Goal: Check status: Check status

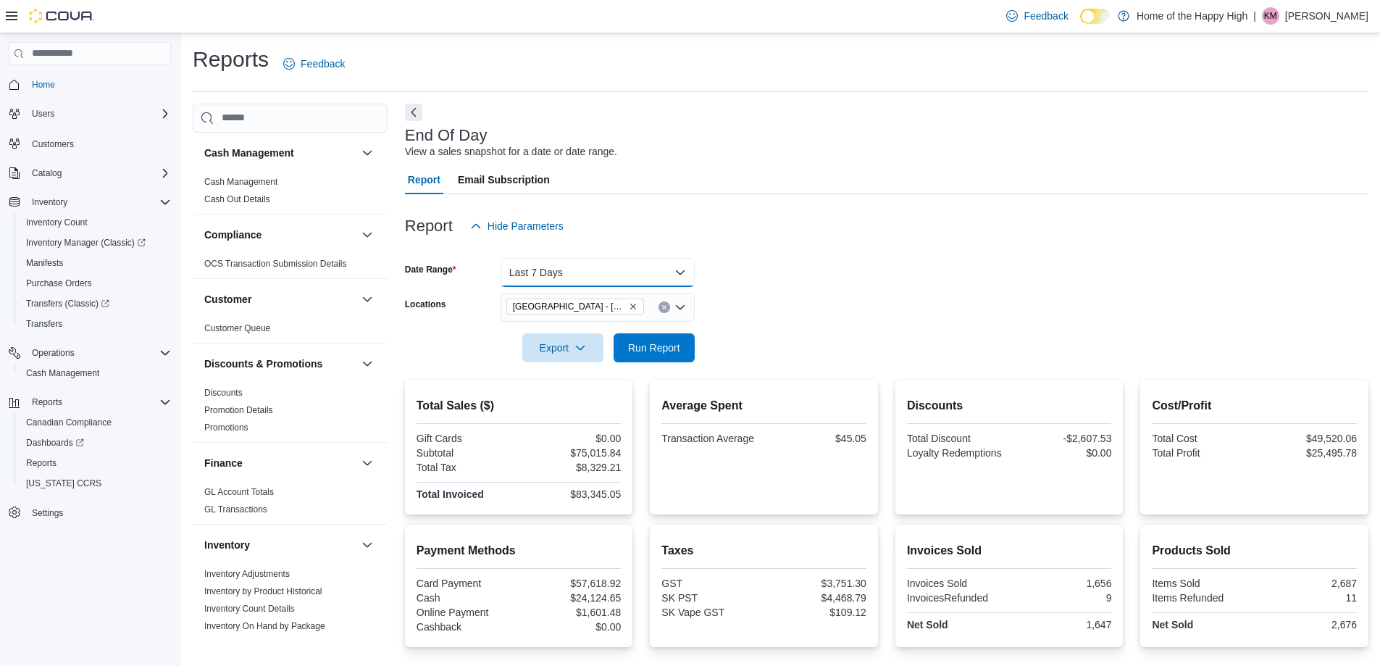
click at [556, 272] on button "Last 7 Days" at bounding box center [598, 272] width 194 height 29
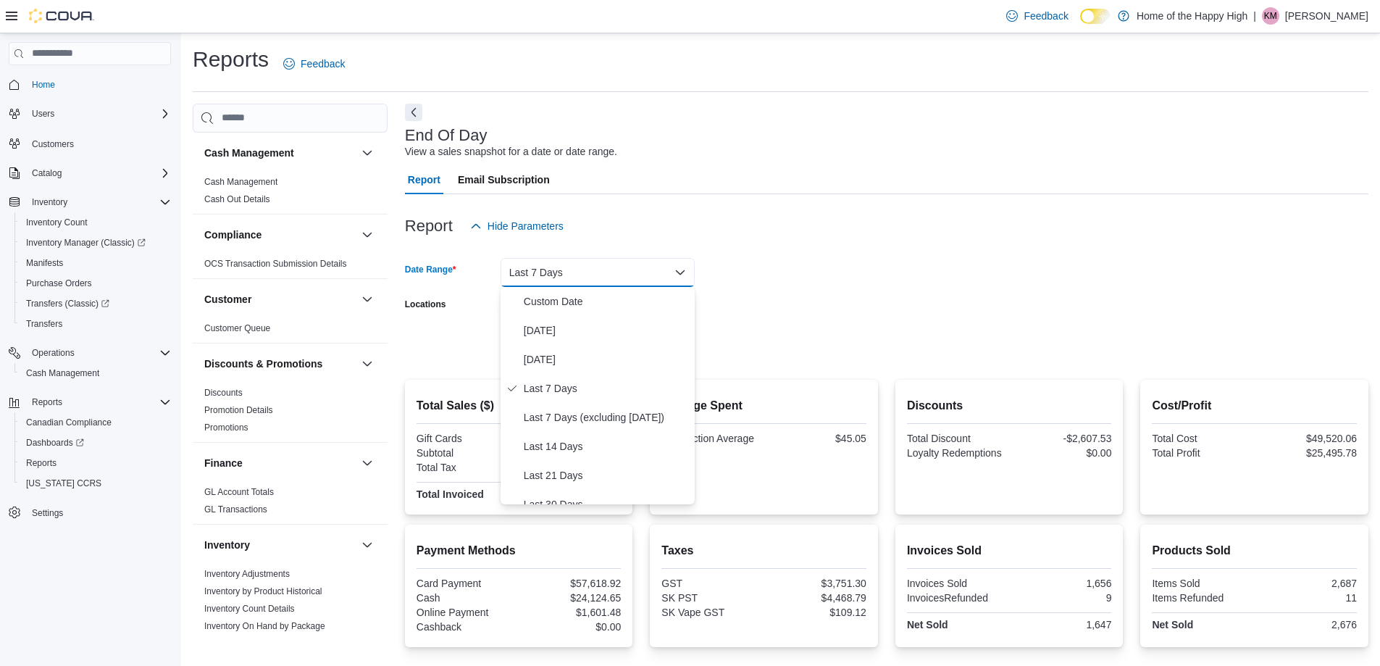
click at [711, 238] on div "Report Hide Parameters" at bounding box center [887, 226] width 964 height 29
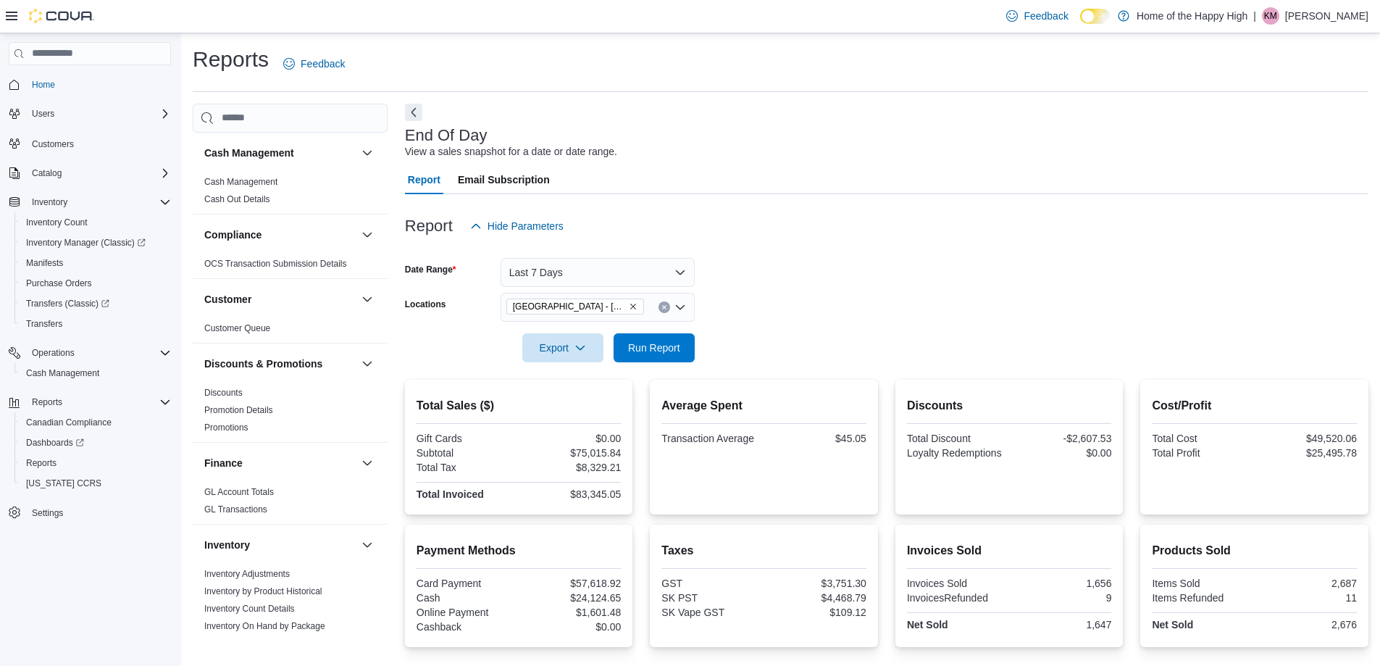
click at [633, 308] on icon "Remove North Battleford - Elkadri Plaza - Fire & Flower from selection in this …" at bounding box center [633, 306] width 9 height 9
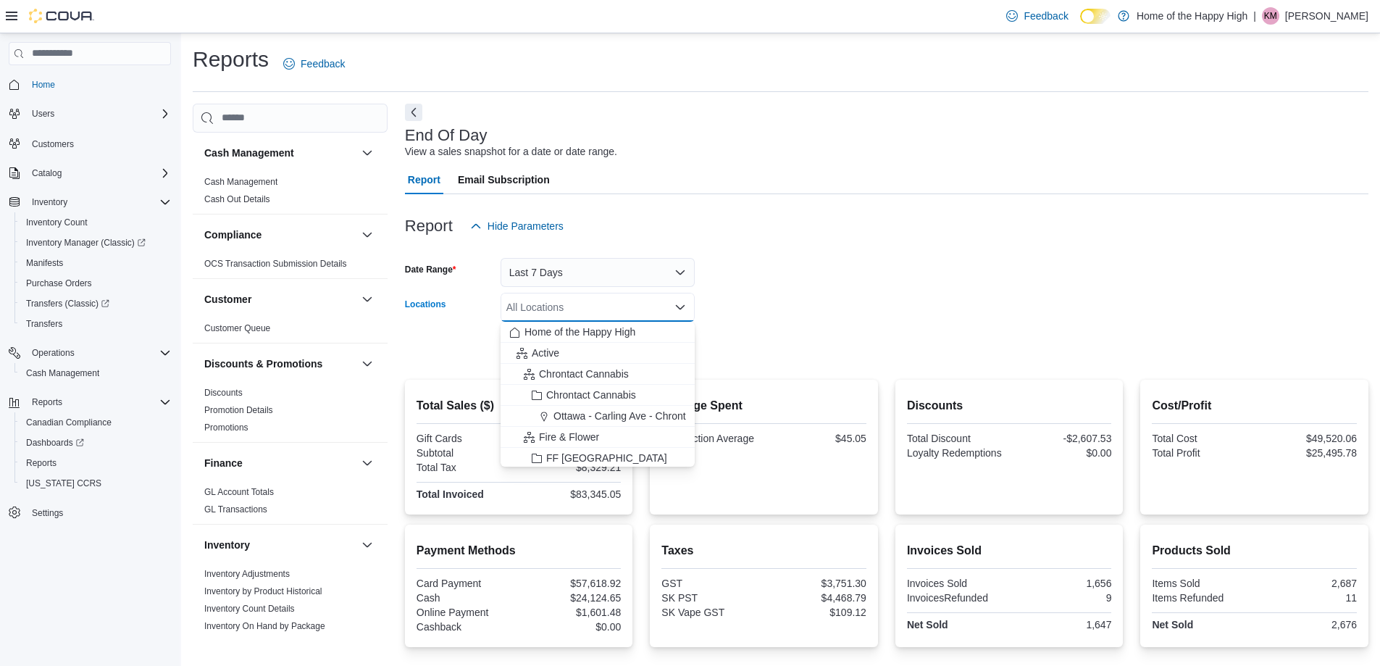
drag, startPoint x: 633, startPoint y: 308, endPoint x: 614, endPoint y: 311, distance: 19.1
click at [632, 308] on div "All Locations Combo box. Selected. Combo box input. All Locations. Type some te…" at bounding box center [598, 307] width 194 height 29
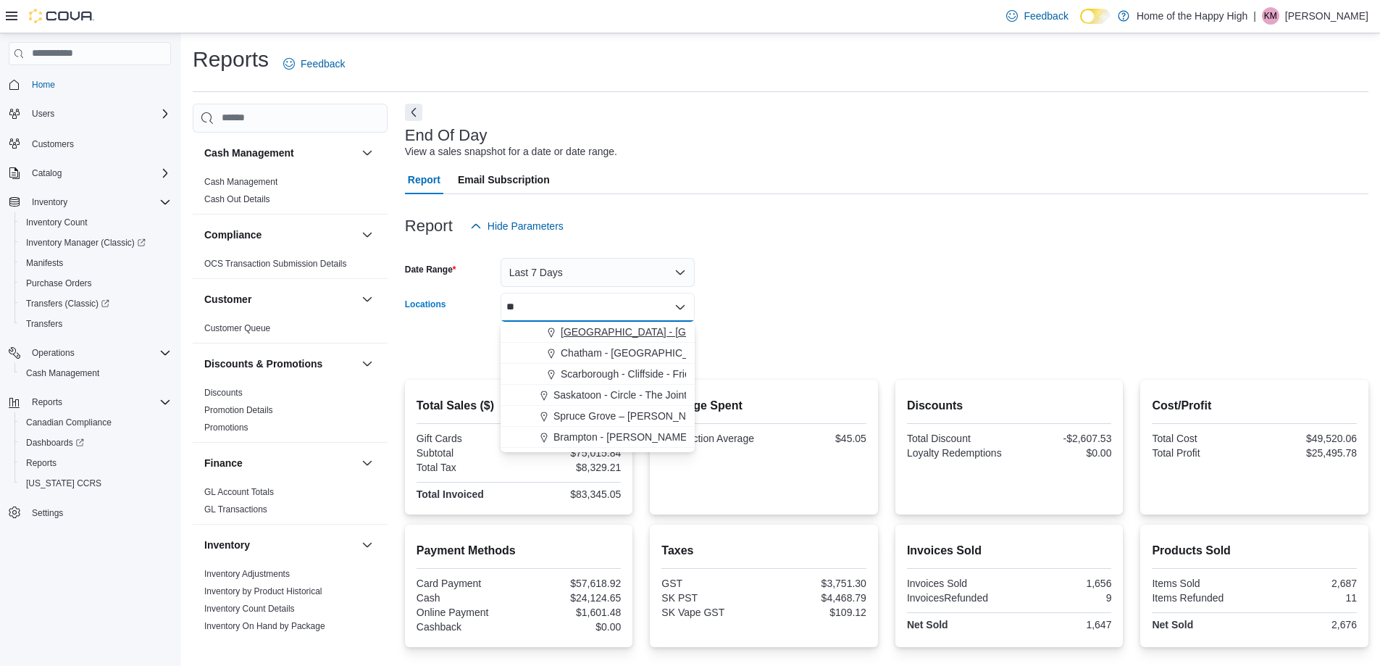
type input "**"
click at [591, 331] on span "[GEOGRAPHIC_DATA] - [GEOGRAPHIC_DATA] - Fire & Flower" at bounding box center [706, 332] width 290 height 14
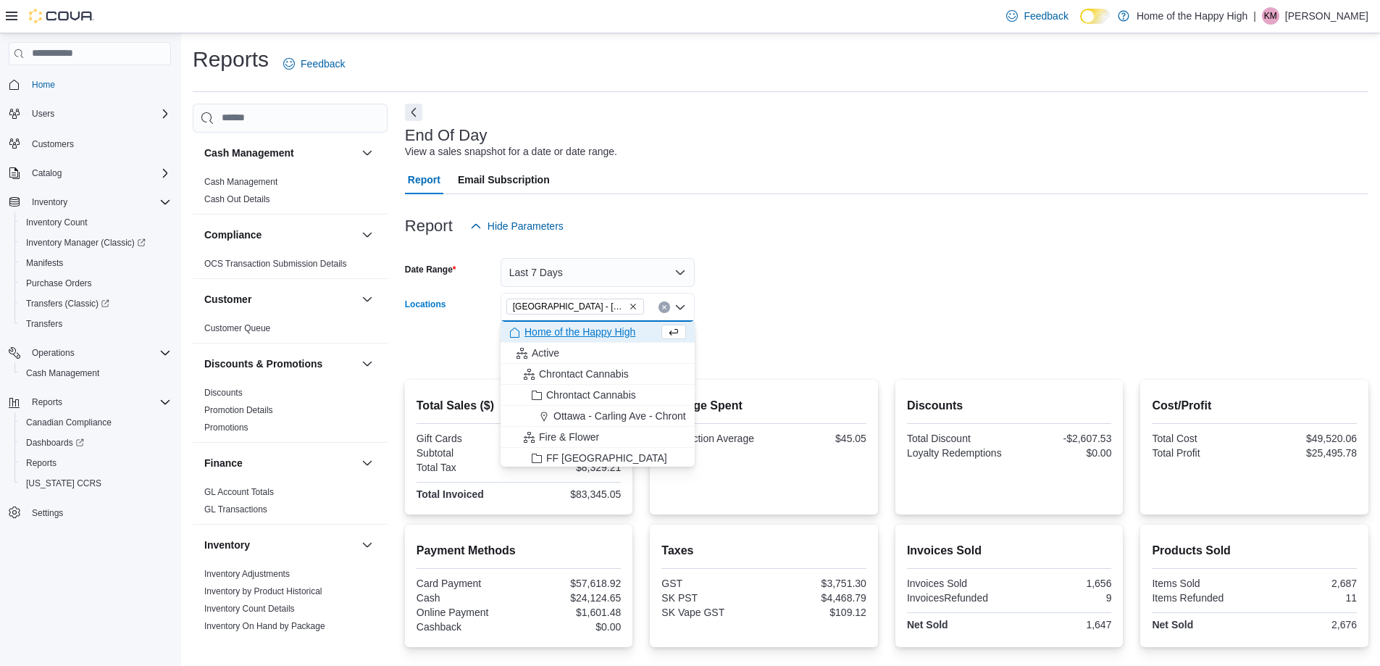
click at [762, 304] on form "Date Range Last 7 Days Locations [GEOGRAPHIC_DATA] - [GEOGRAPHIC_DATA] - Fire &…" at bounding box center [887, 302] width 964 height 122
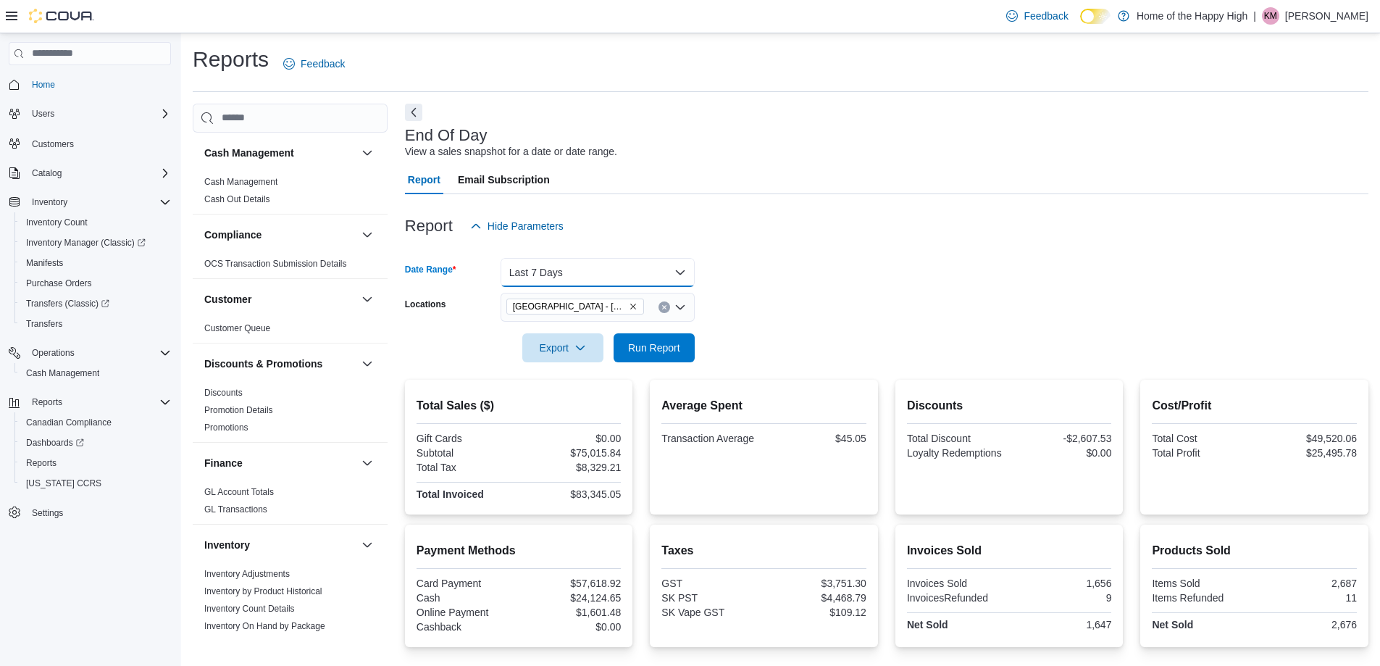
click at [601, 270] on button "Last 7 Days" at bounding box center [598, 272] width 194 height 29
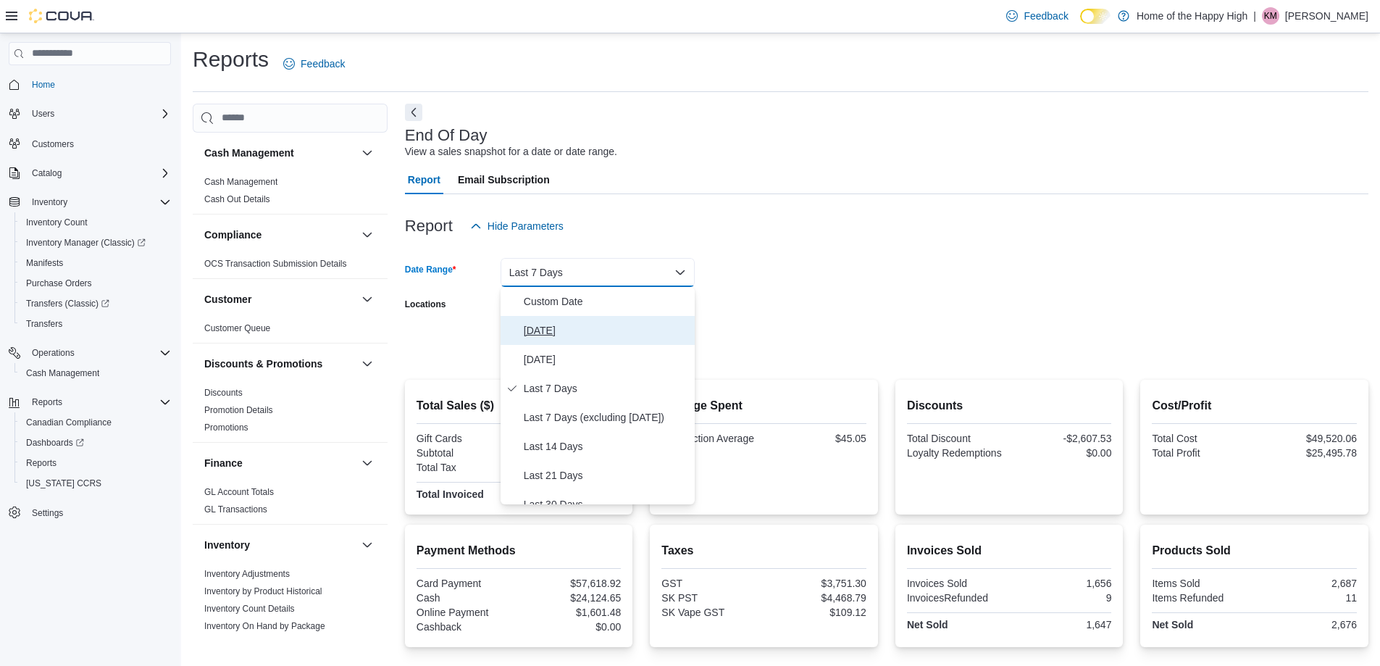
drag, startPoint x: 569, startPoint y: 329, endPoint x: 617, endPoint y: 331, distance: 47.9
click at [568, 330] on span "[DATE]" at bounding box center [606, 330] width 165 height 17
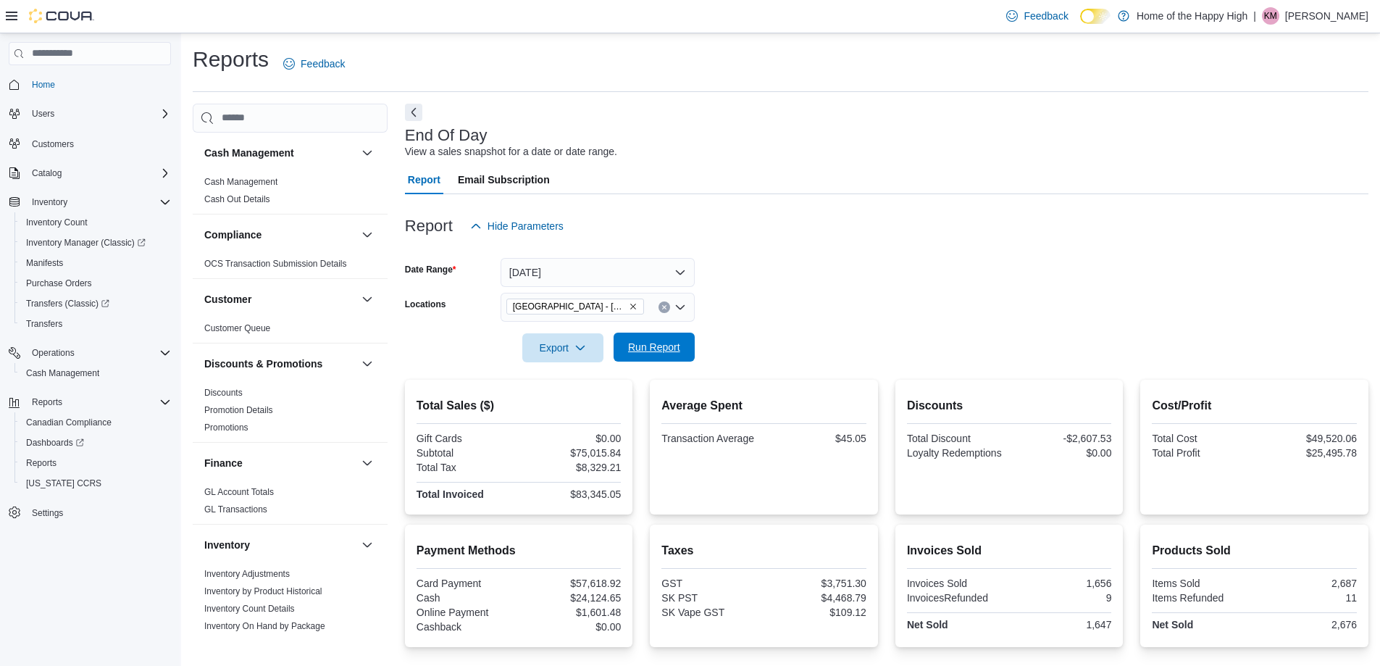
click at [643, 335] on span "Run Report" at bounding box center [654, 347] width 64 height 29
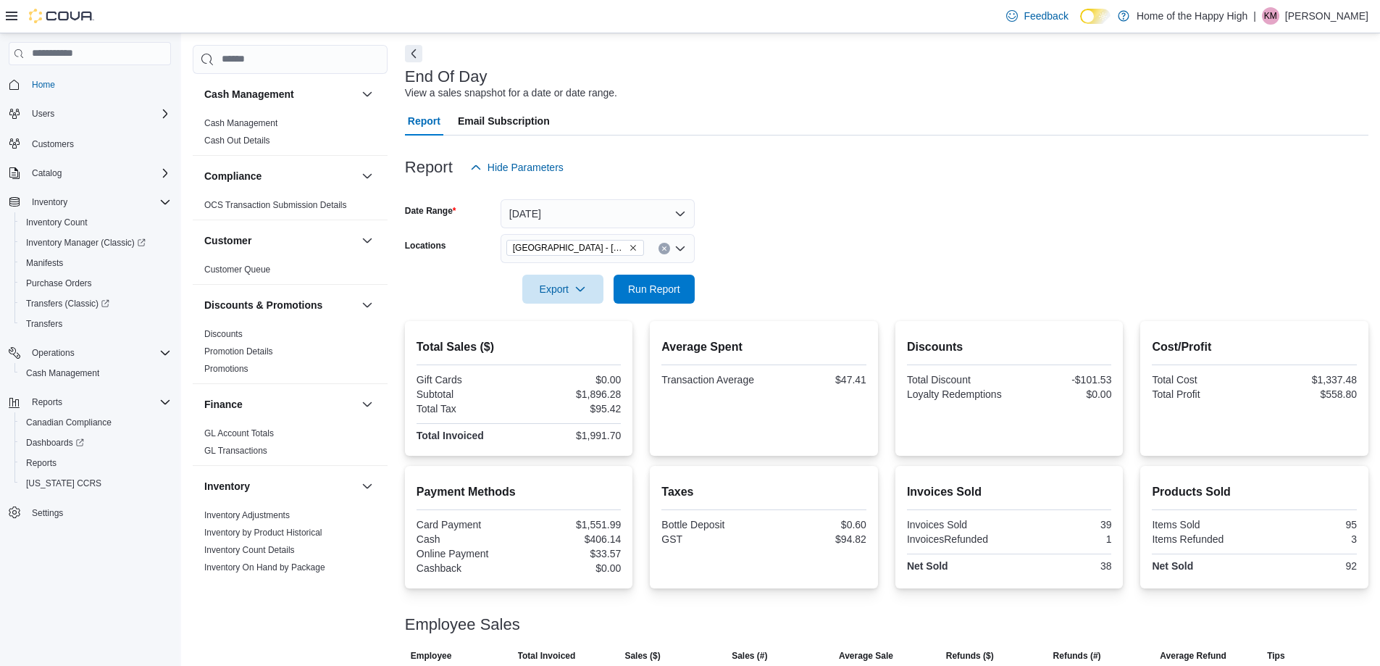
scroll to position [132, 0]
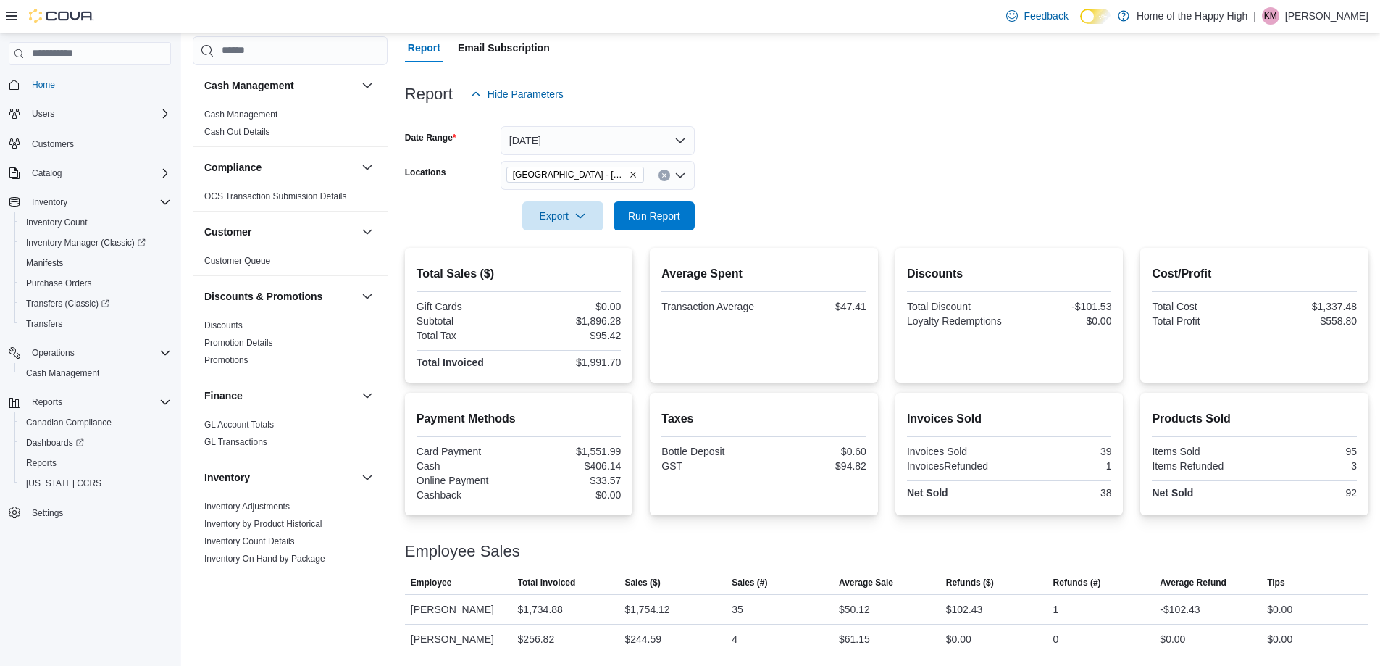
click at [633, 180] on span "[GEOGRAPHIC_DATA] - [GEOGRAPHIC_DATA] - Fire & Flower" at bounding box center [575, 174] width 125 height 14
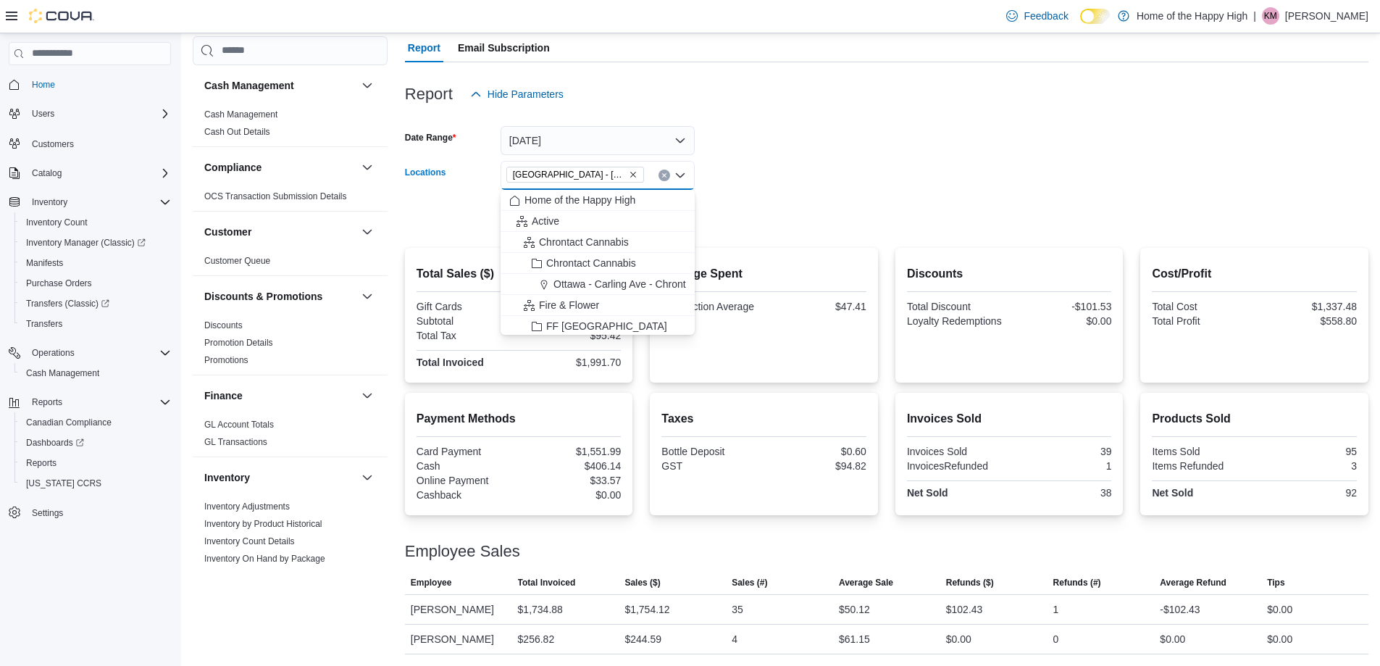
click at [634, 178] on icon "Remove Edmonton - Clareview - Fire & Flower from selection in this group" at bounding box center [633, 174] width 9 height 9
click at [622, 177] on div "All Locations" at bounding box center [598, 175] width 194 height 29
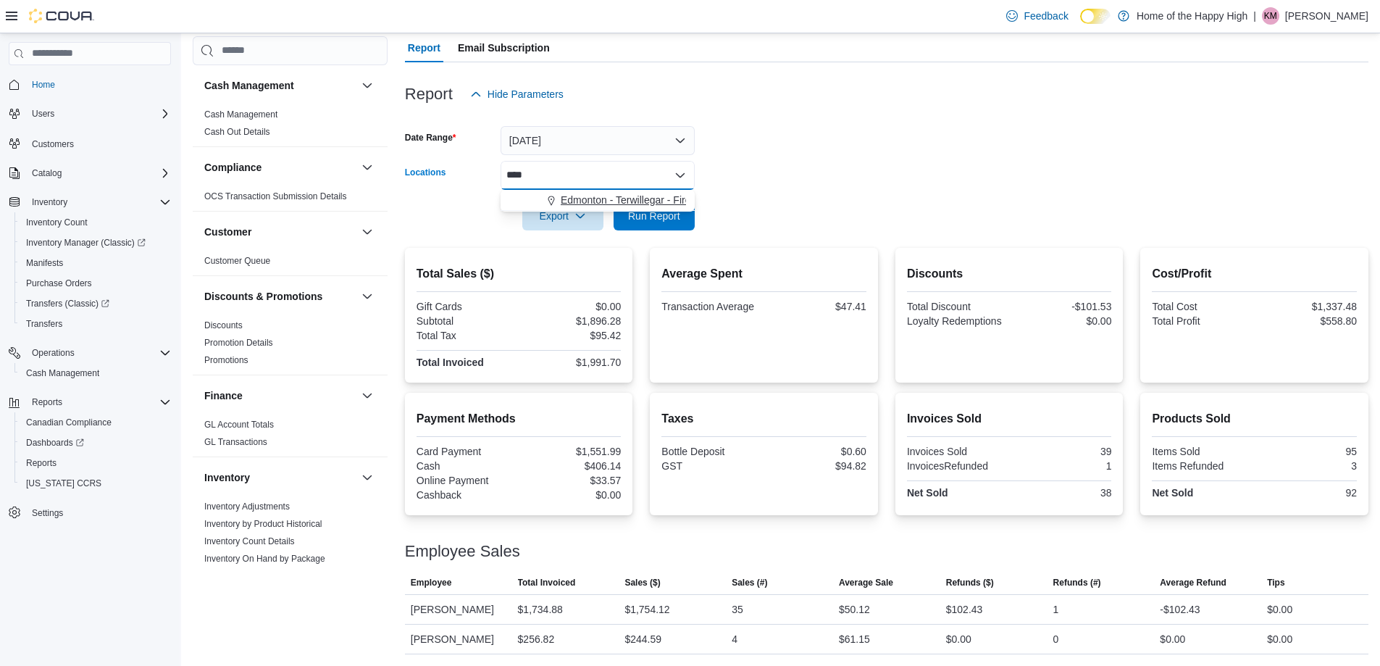
type input "****"
click at [618, 199] on span "Edmonton - Terwillegar - Fire & Flower" at bounding box center [647, 200] width 173 height 14
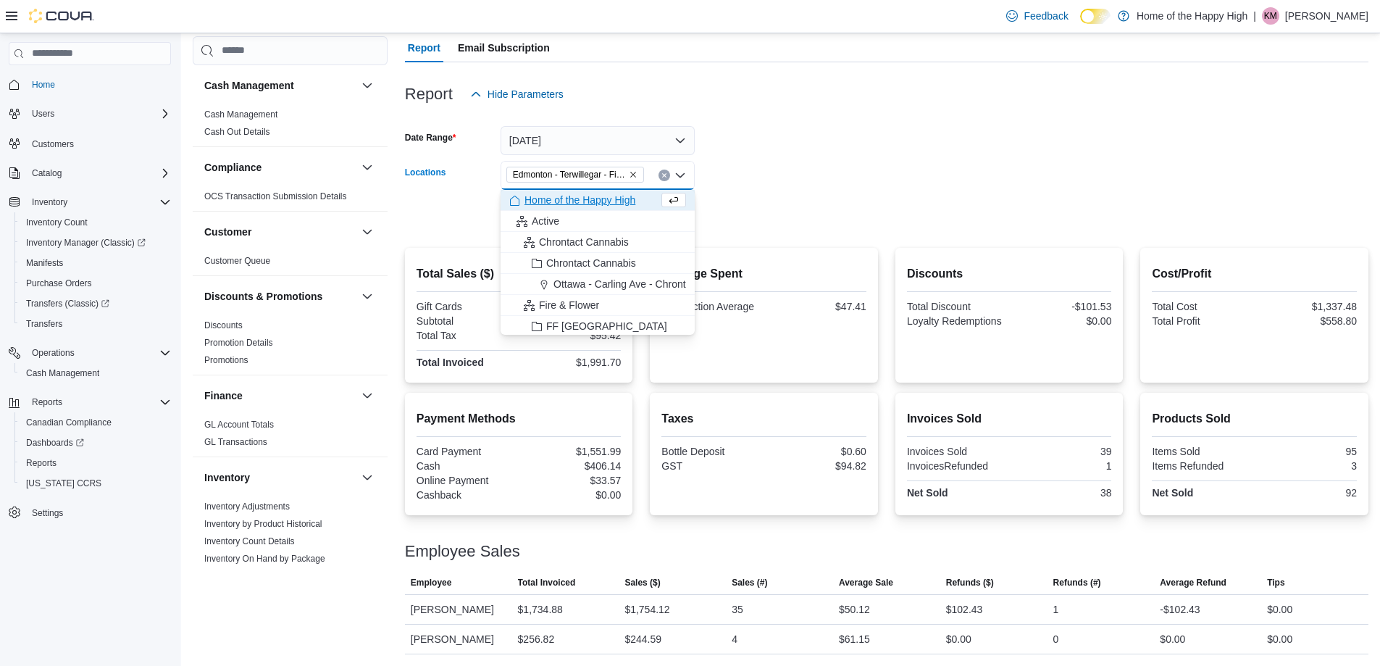
click at [791, 186] on form "Date Range [DATE] Locations [GEOGRAPHIC_DATA] - [GEOGRAPHIC_DATA] - Fire & Flow…" at bounding box center [887, 170] width 964 height 122
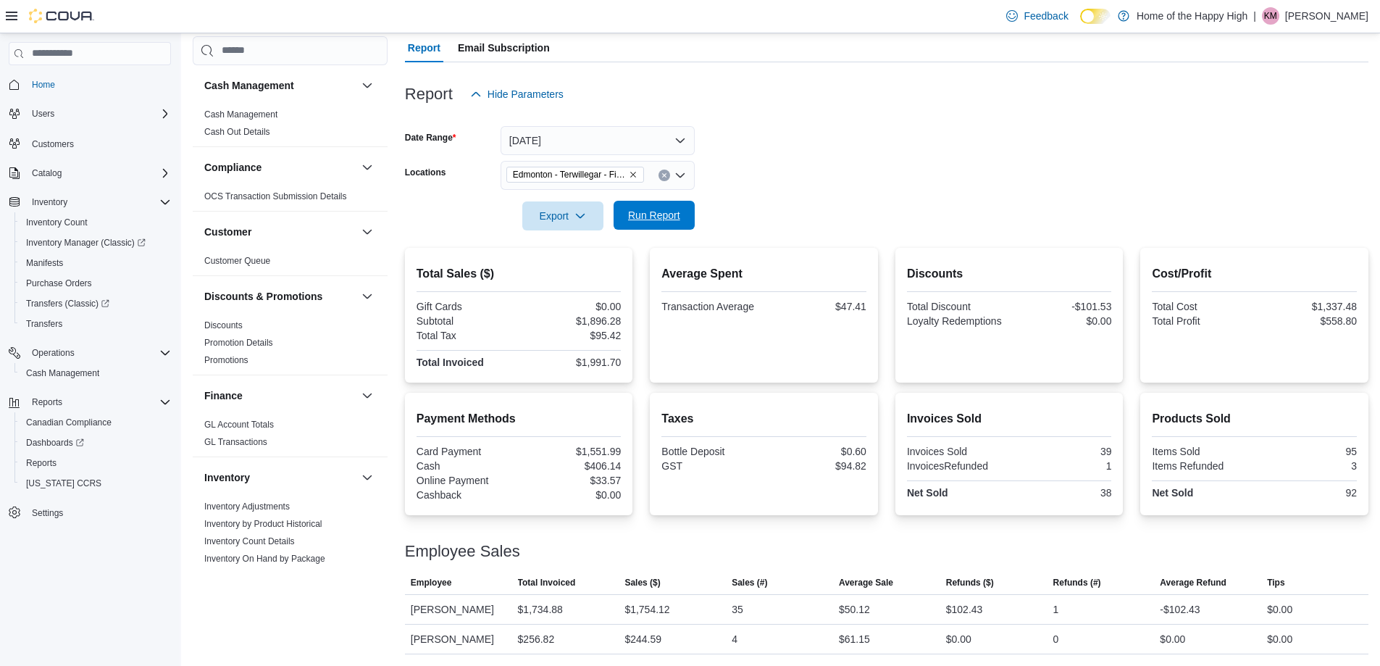
click at [669, 216] on span "Run Report" at bounding box center [654, 215] width 52 height 14
